Goal: Contribute content: Contribute content

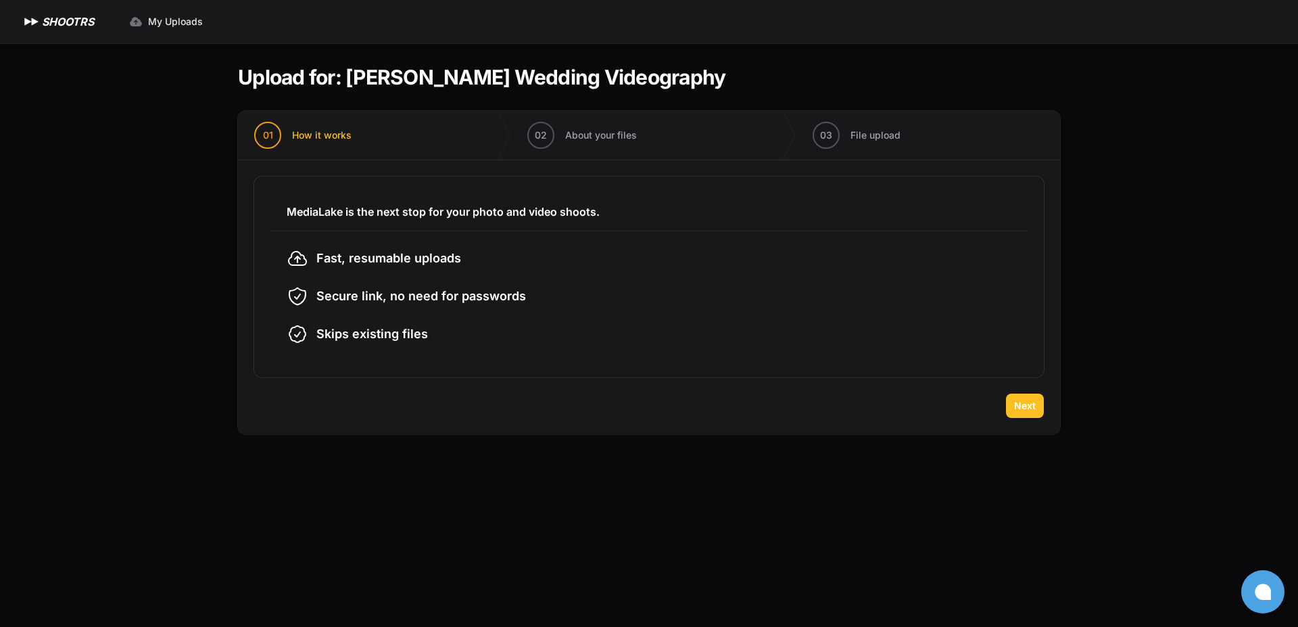
click at [1015, 404] on span "Next" at bounding box center [1025, 406] width 22 height 14
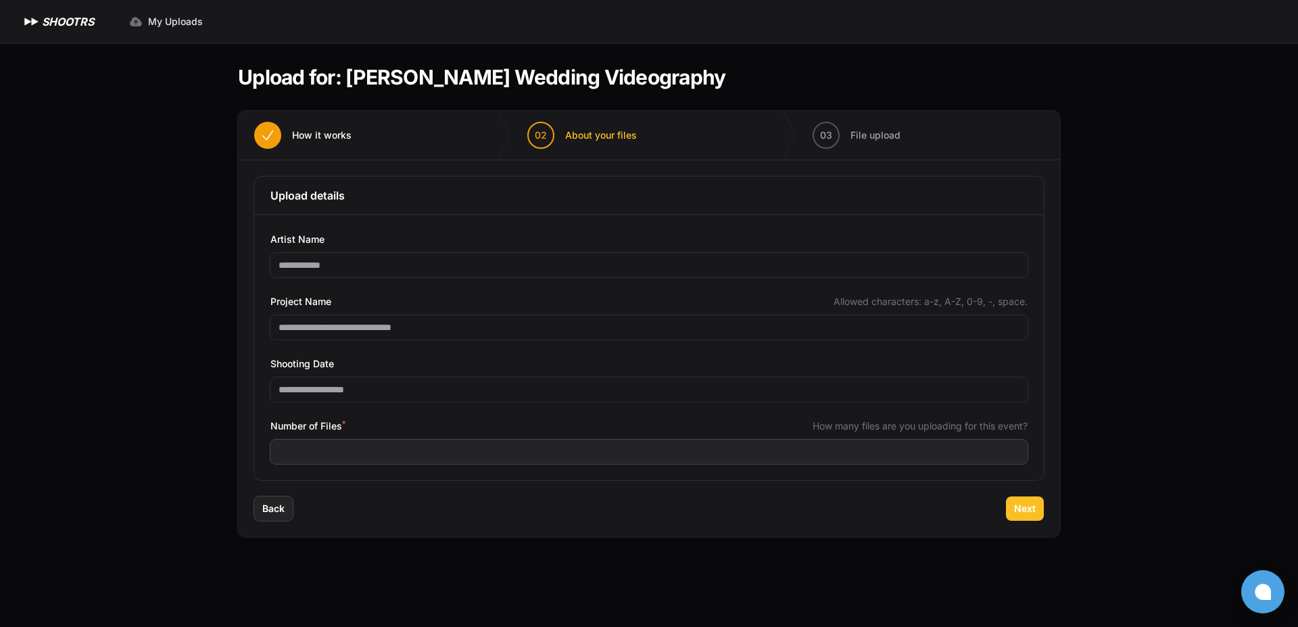
click at [1012, 502] on button "Next" at bounding box center [1025, 508] width 38 height 24
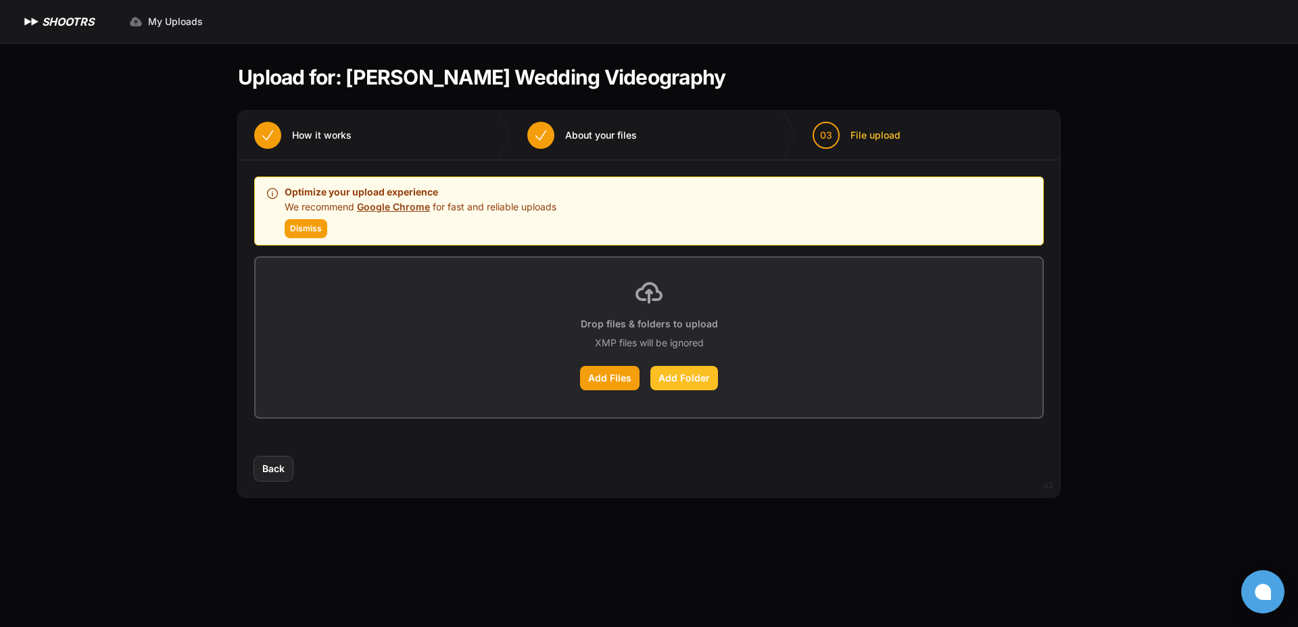
click at [701, 387] on label "Add Folder" at bounding box center [685, 378] width 68 height 24
click at [0, 0] on input "Add Folder" at bounding box center [0, 0] width 0 height 0
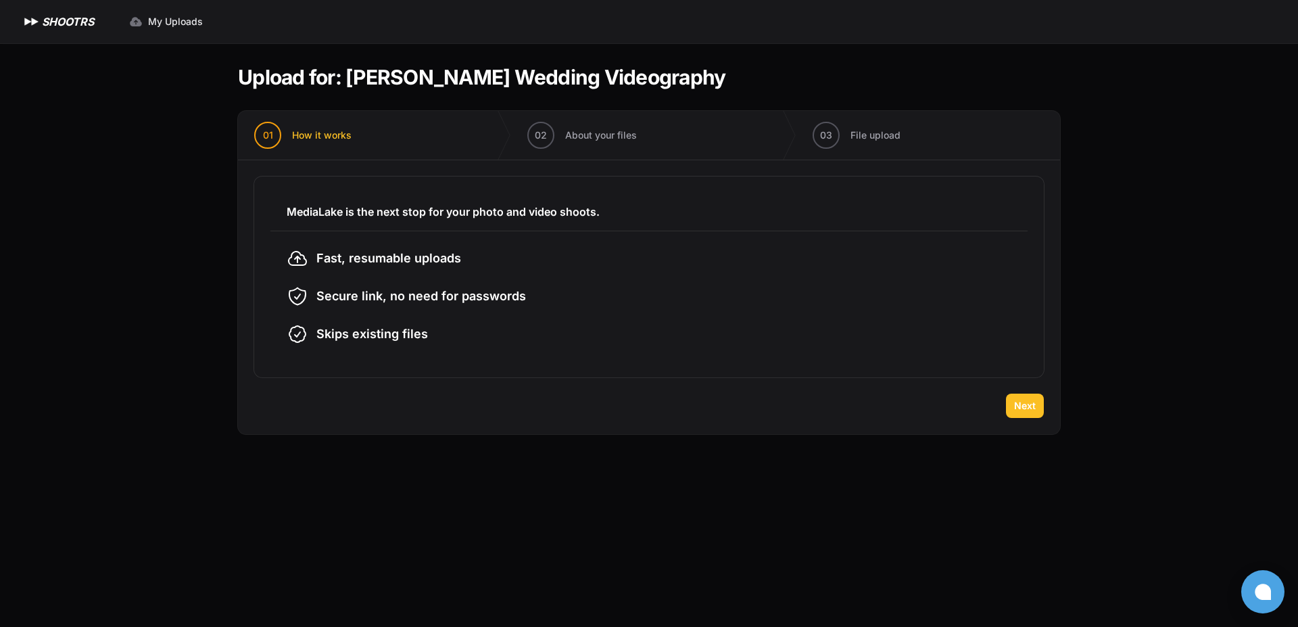
click at [1025, 398] on button "Next" at bounding box center [1025, 406] width 38 height 24
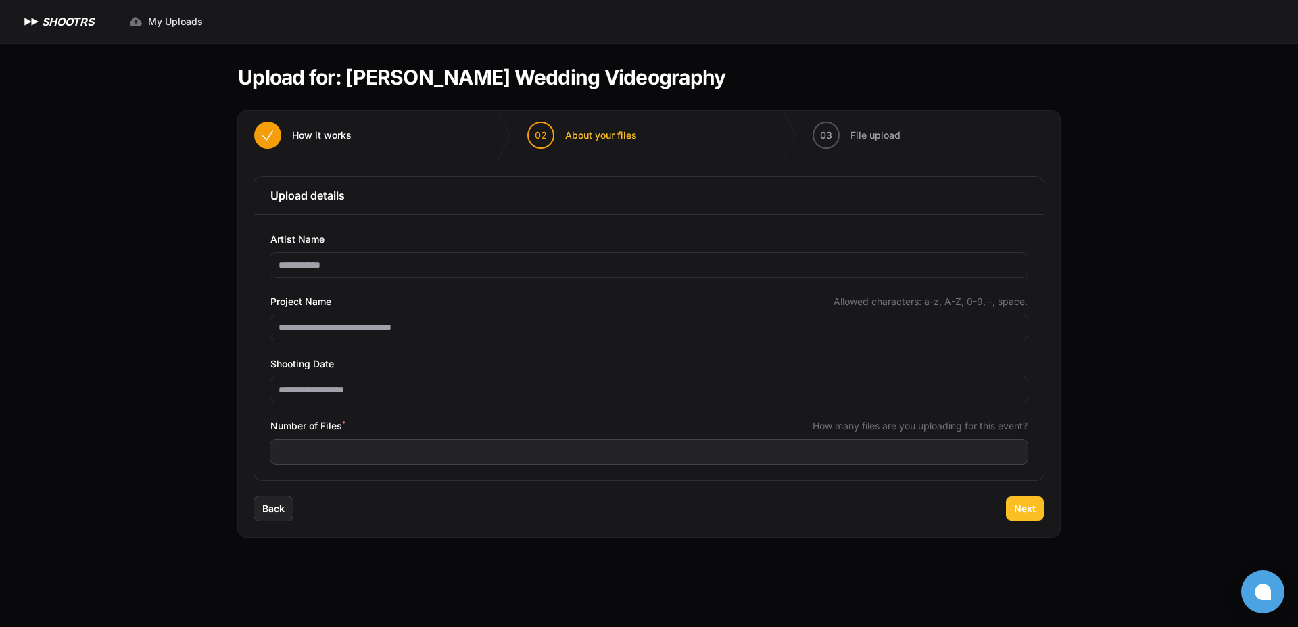
click at [1010, 506] on button "Next" at bounding box center [1025, 508] width 38 height 24
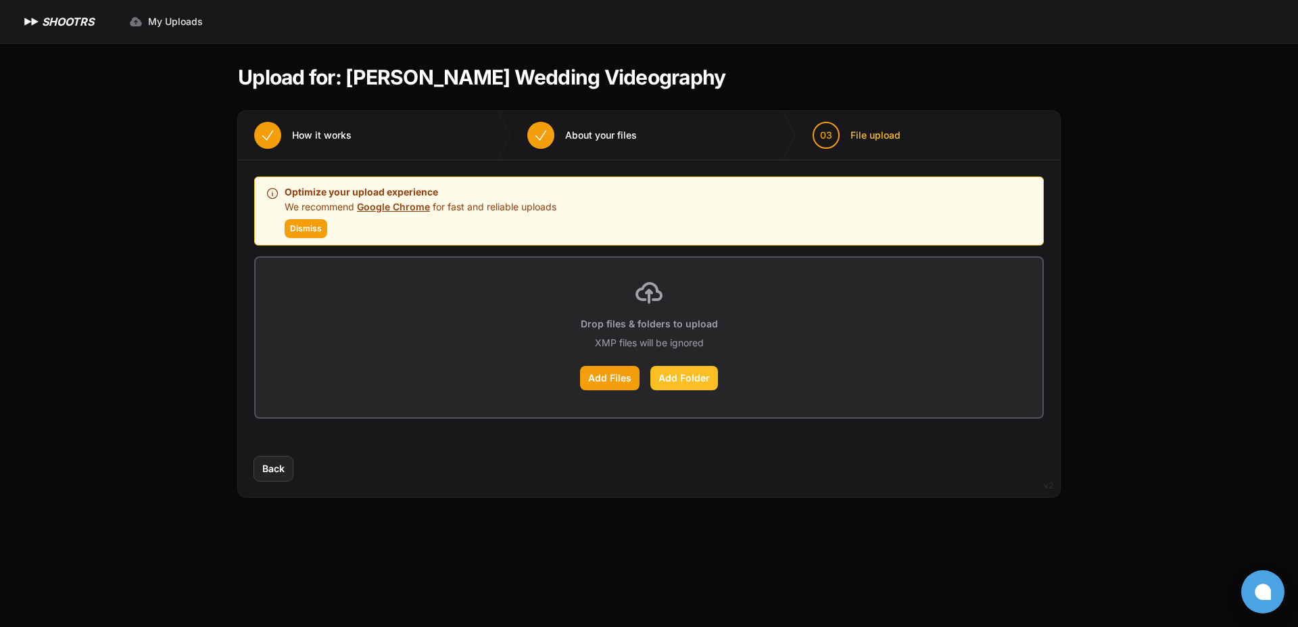
click at [693, 383] on label "Add Folder" at bounding box center [685, 378] width 68 height 24
click at [0, 0] on input "Add Folder" at bounding box center [0, 0] width 0 height 0
